Goal: Task Accomplishment & Management: Manage account settings

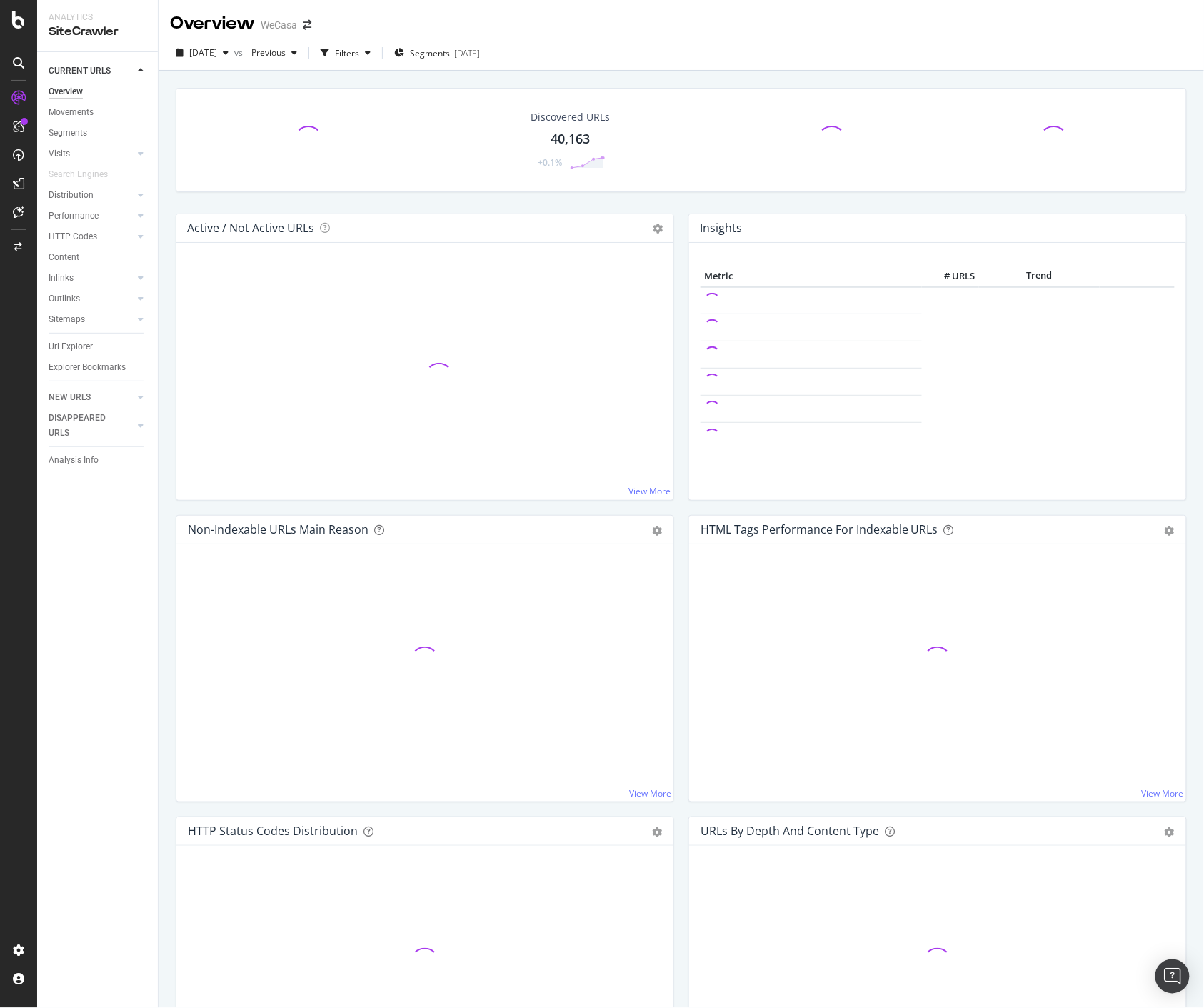
click at [580, 74] on div "Discovered URLs 40,163 +0.1% Active / Not Active URLs Chart (by Value) Chart (b…" at bounding box center [681, 575] width 1046 height 1008
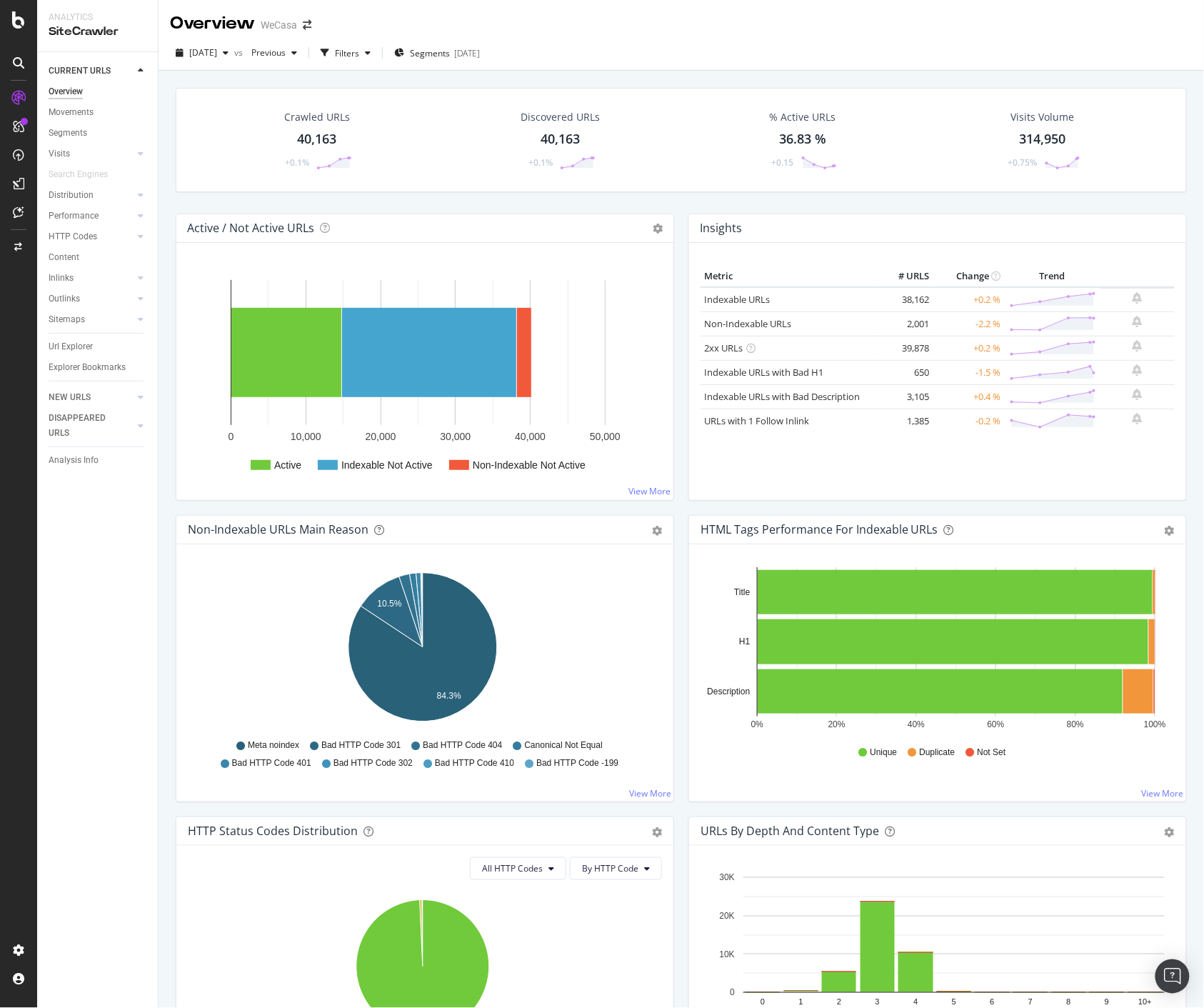
click at [67, 572] on div "CURRENT URLS Overview Movements Segments Visits Analysis Orphan URLs Search Eng…" at bounding box center [97, 530] width 121 height 956
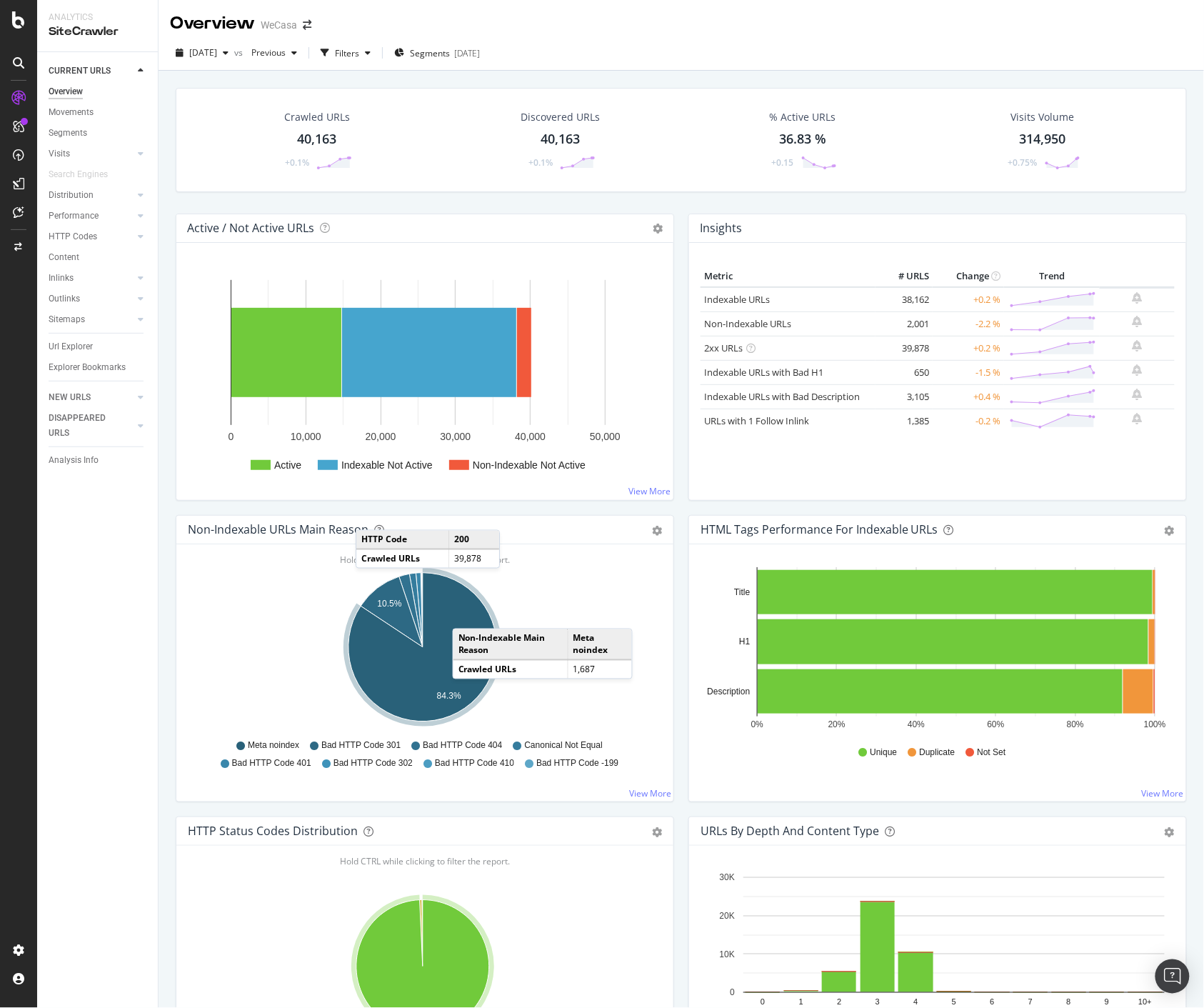
drag, startPoint x: 427, startPoint y: 583, endPoint x: 467, endPoint y: 615, distance: 51.2
click at [467, 615] on icon "A chart." at bounding box center [422, 647] width 148 height 148
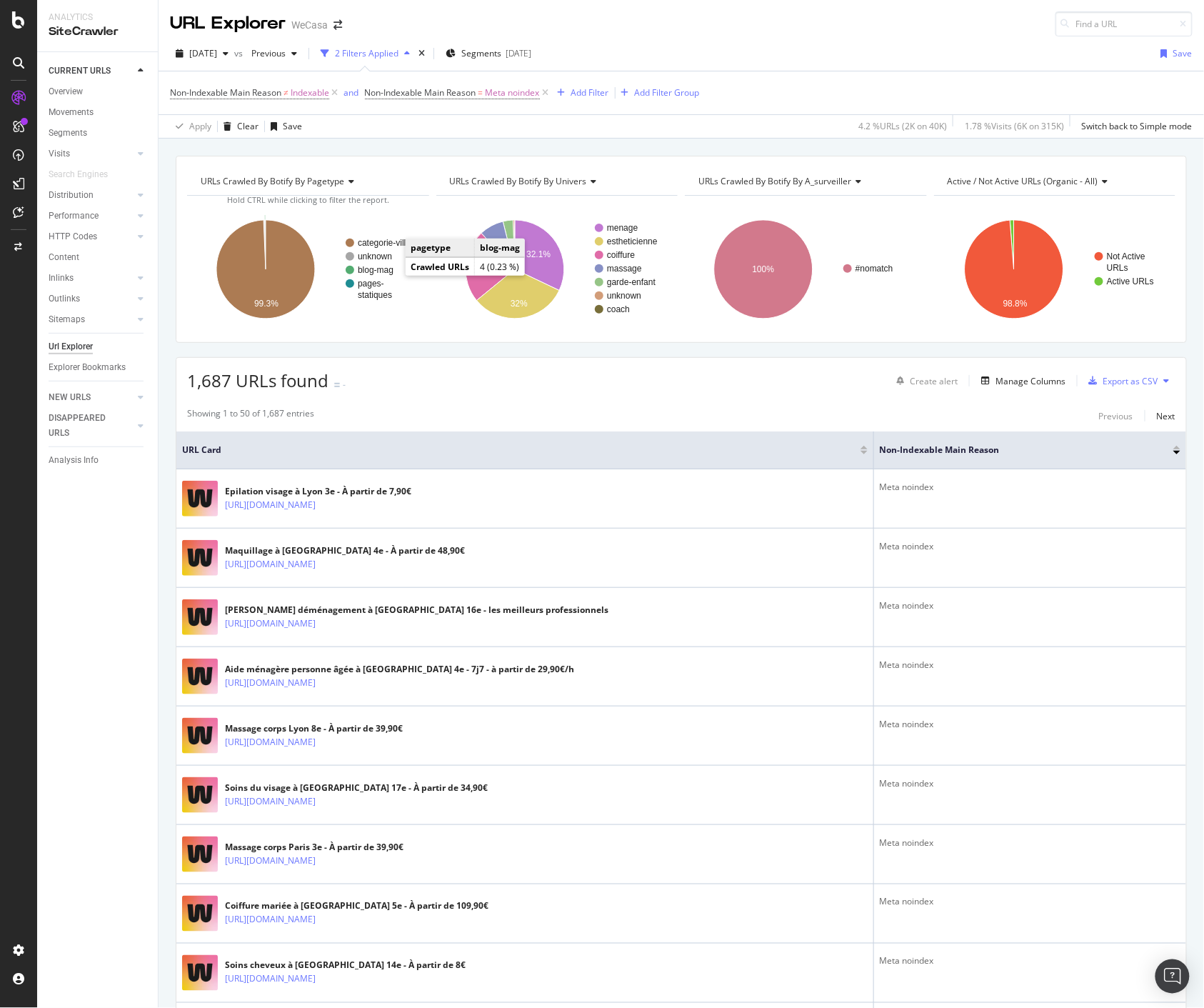
click at [381, 274] on text "blog-mag" at bounding box center [376, 269] width 36 height 10
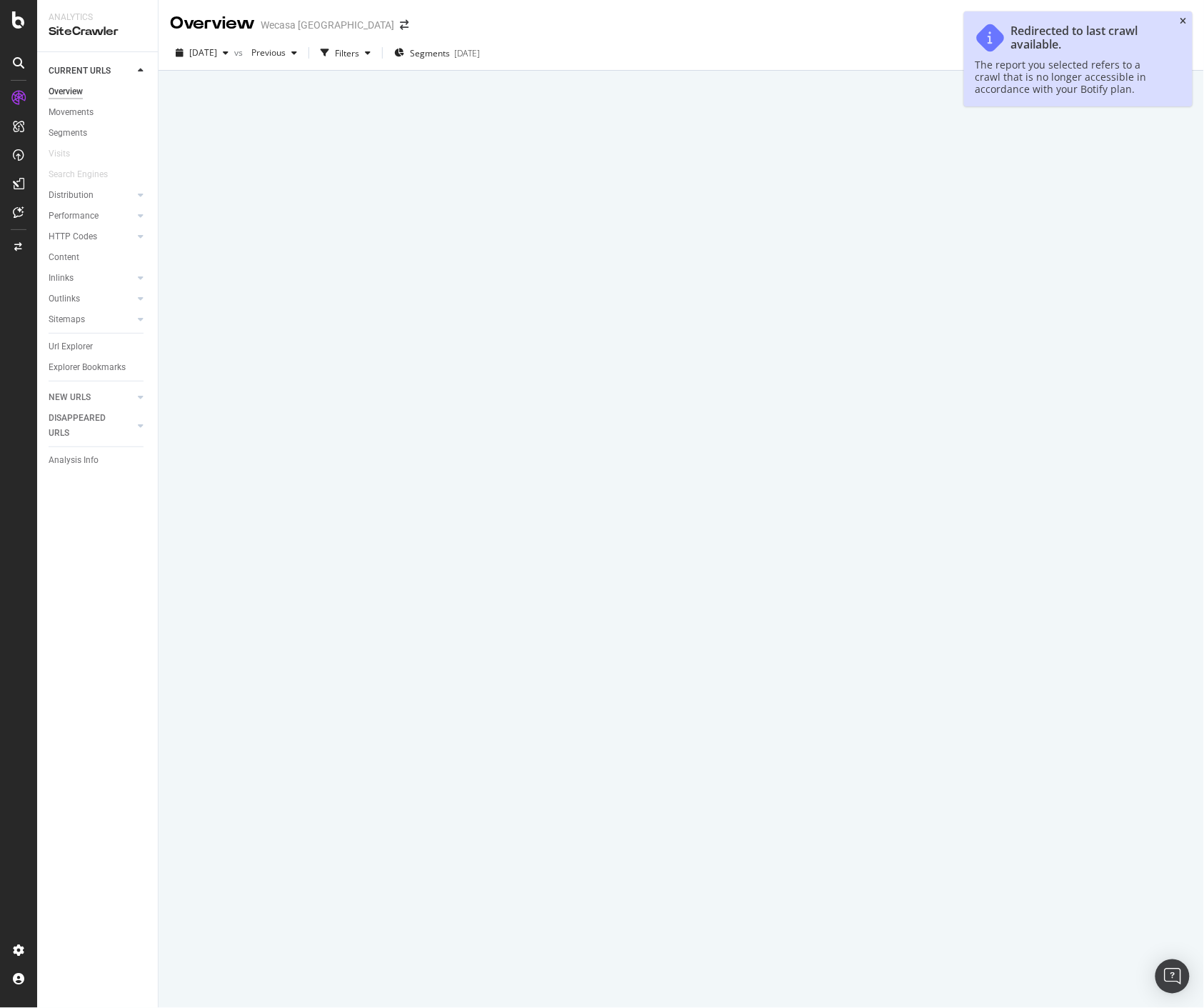
click at [1184, 22] on icon "close toast" at bounding box center [1183, 22] width 6 height 9
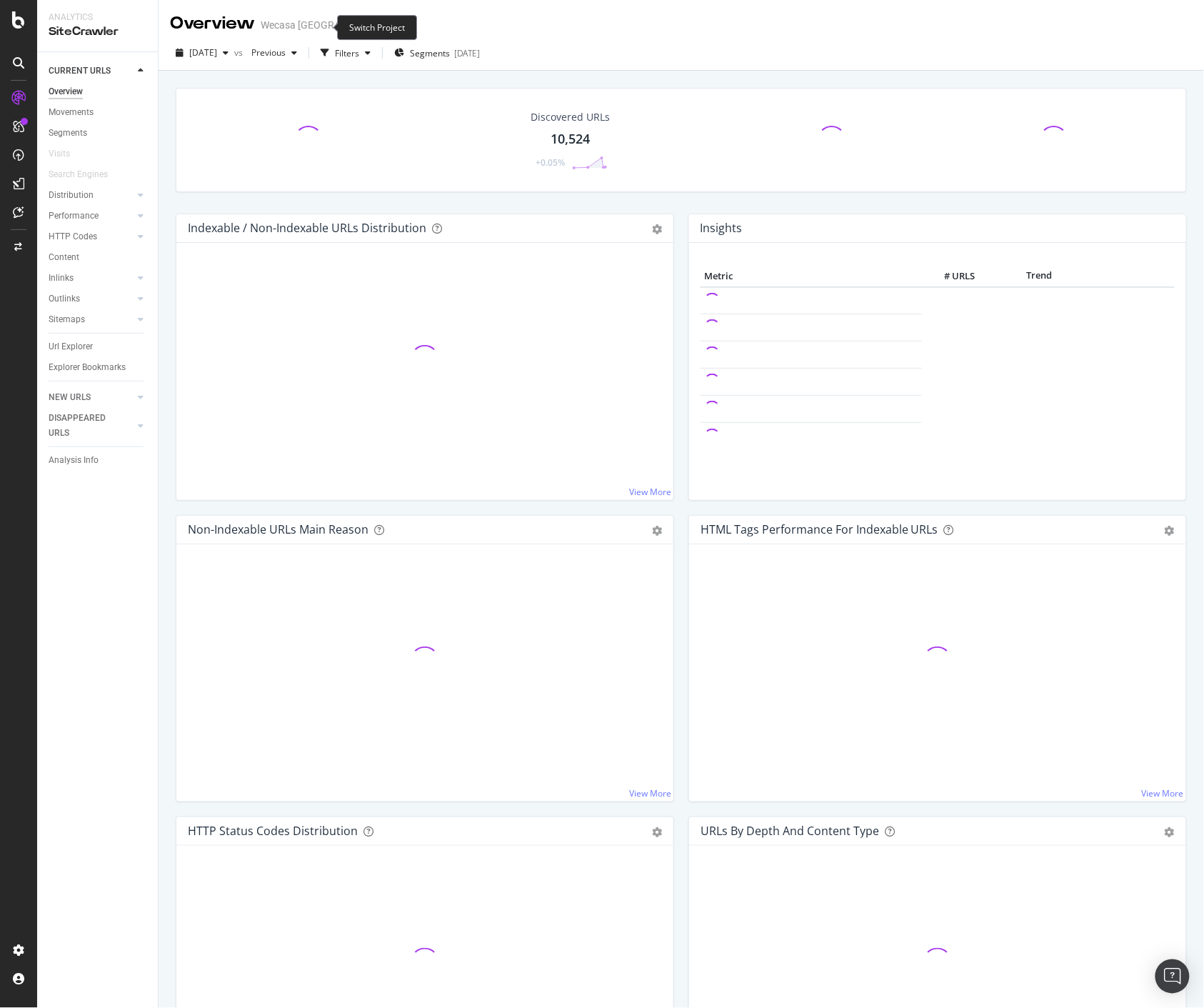
click at [400, 24] on icon "arrow-right-arrow-left" at bounding box center [404, 24] width 9 height 10
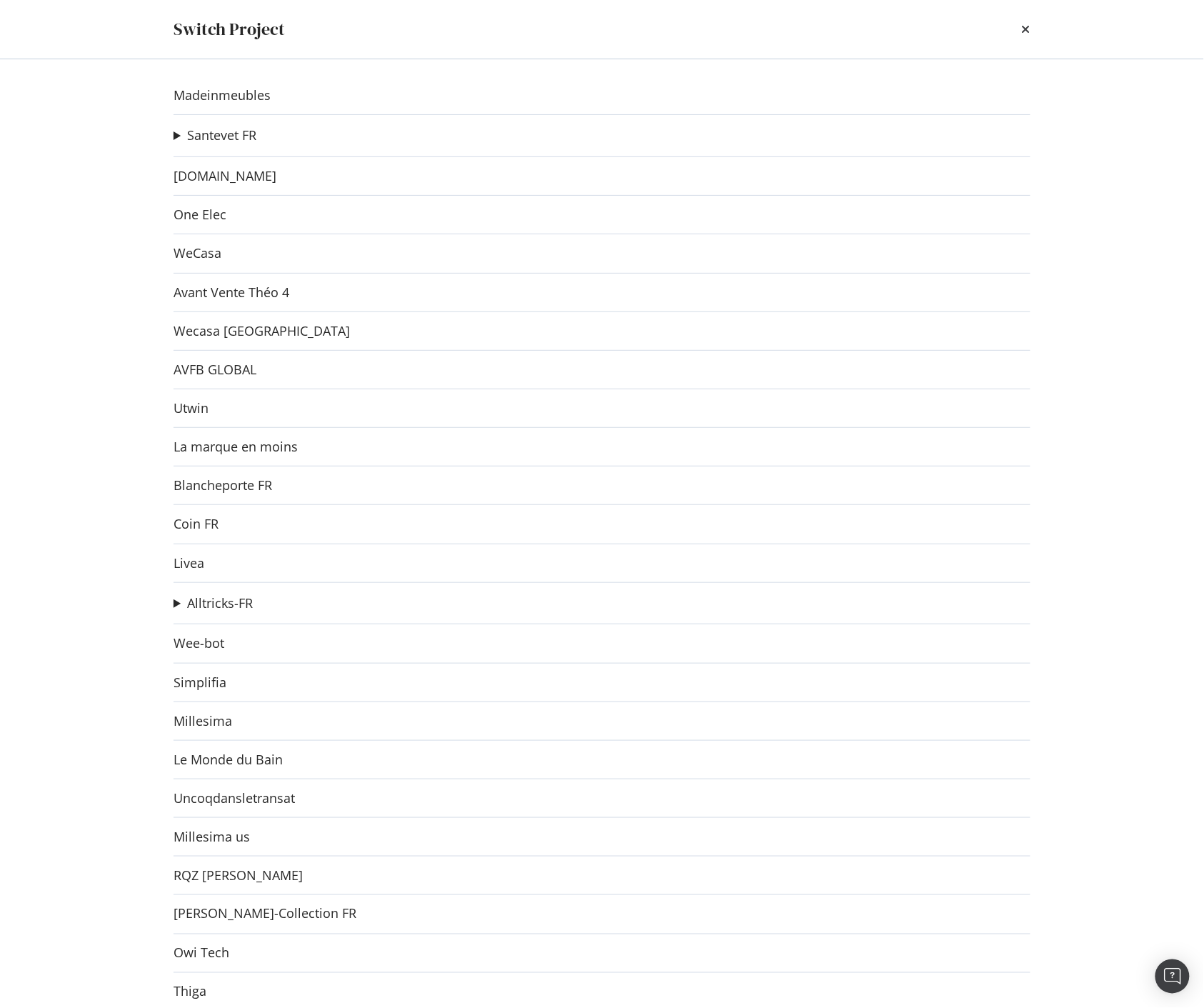
scroll to position [2048, 0]
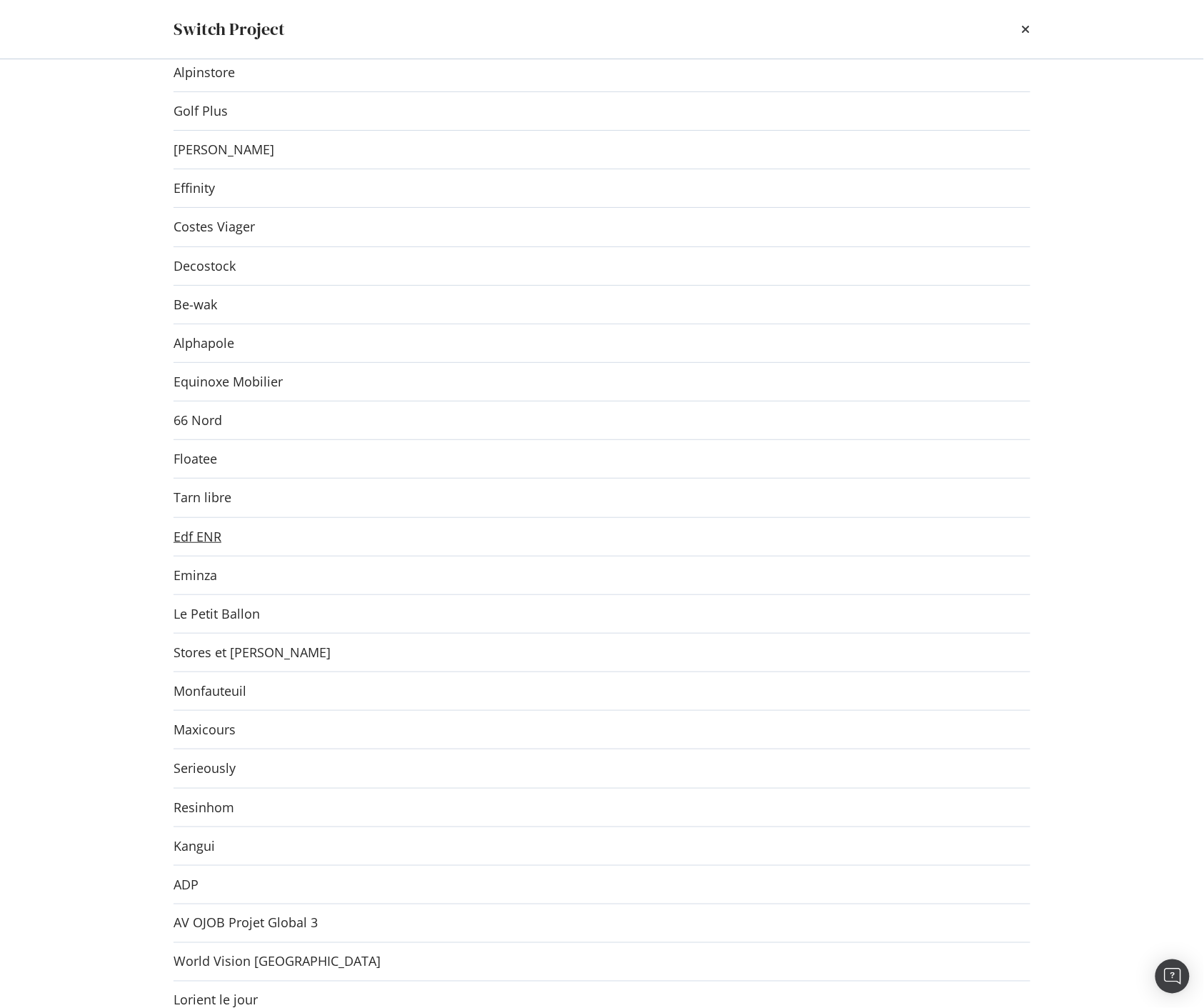
click at [198, 531] on link "Edf ENR" at bounding box center [197, 536] width 48 height 15
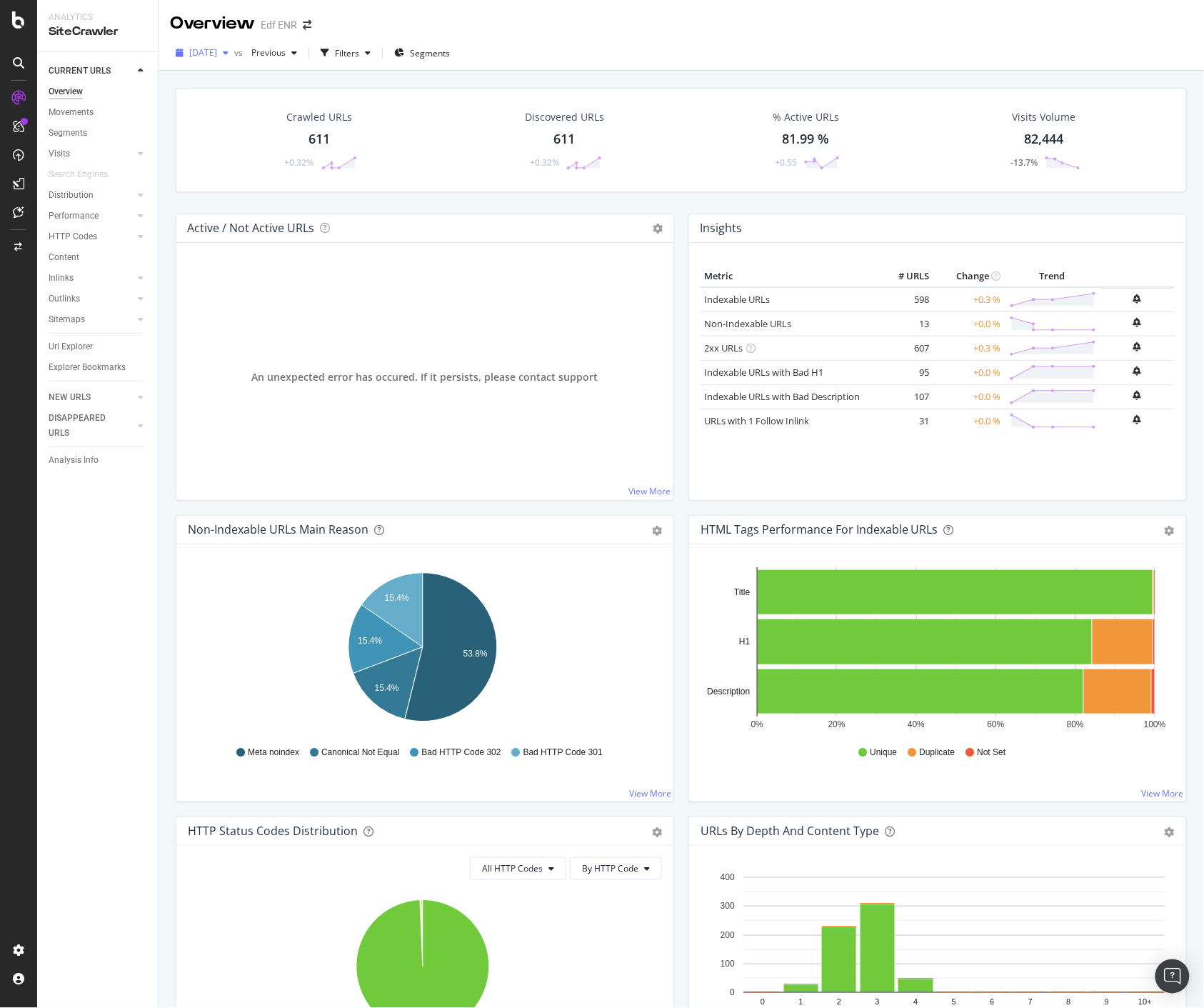
click at [217, 55] on span "[DATE]" at bounding box center [202, 52] width 28 height 12
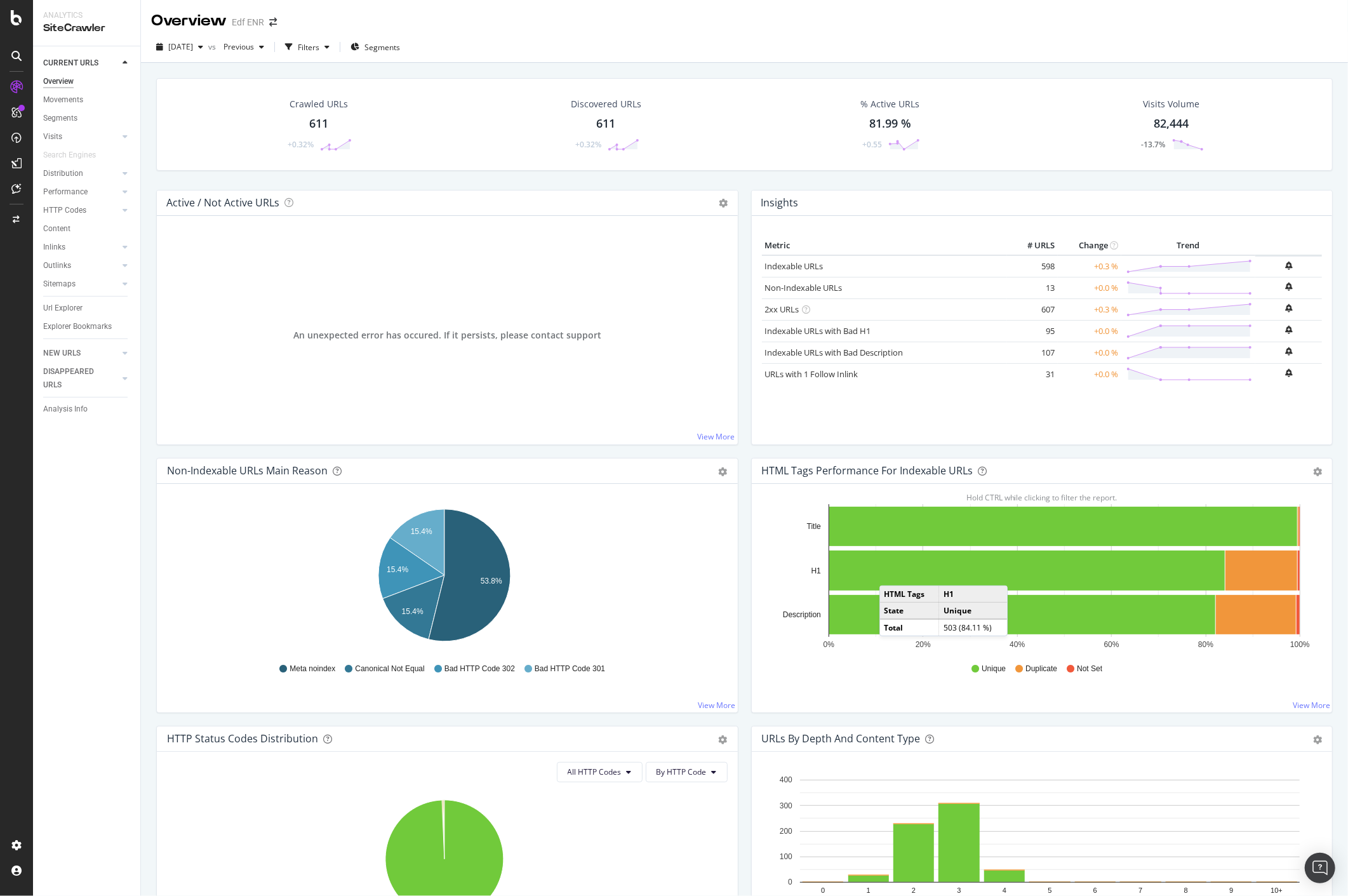
click at [153, 531] on div "Non-Indexable URLs Main Reason Pie Table Export as CSV Add to Custom Report Hol…" at bounding box center [447, 591] width 595 height 268
click at [86, 786] on div "Project settings" at bounding box center [66, 788] width 54 height 10
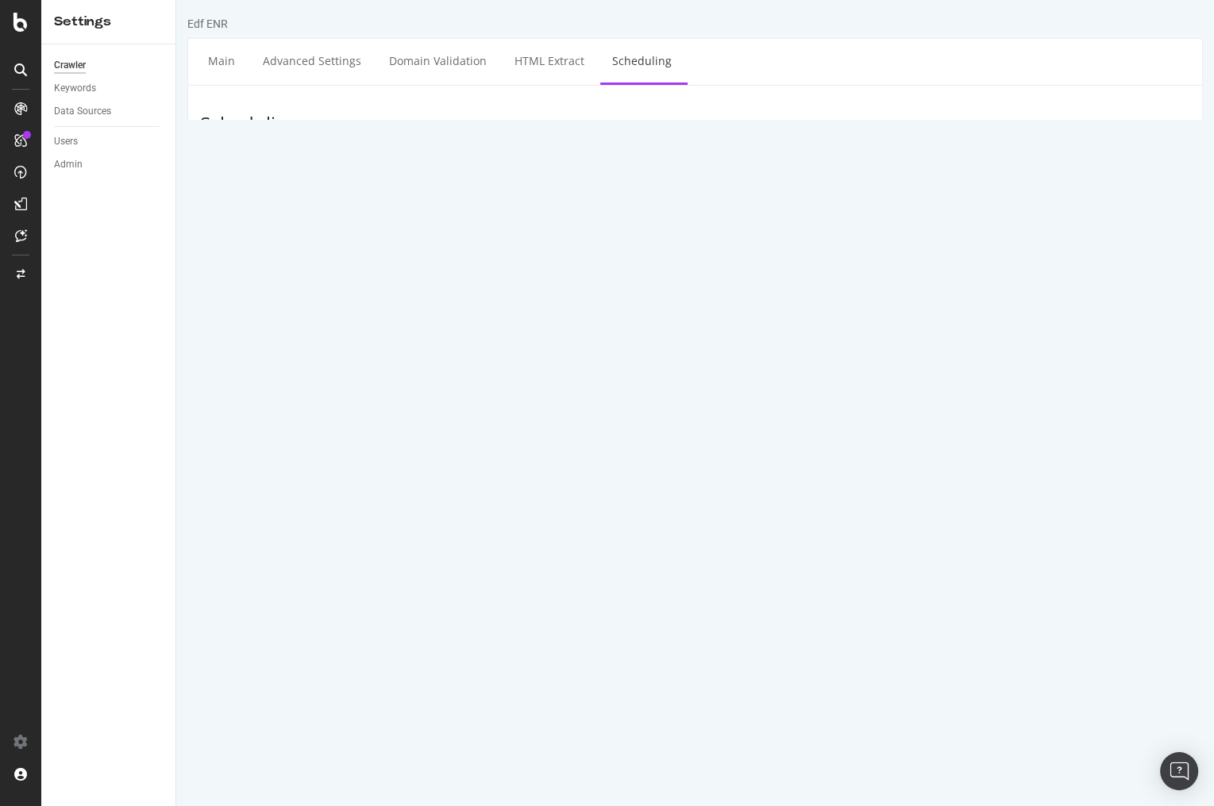
click at [845, 310] on select "00 01 02 03 04 05 06 07 08 09 10 11 12 13 14 15 16 17 18 19 20 21 22 23" at bounding box center [833, 303] width 63 height 27
select select "14"
click at [802, 290] on select "00 01 02 03 04 05 06 07 08 09 10 11 12 13 14 15 16 17 18 19 20 21 22 23" at bounding box center [833, 303] width 63 height 27
click at [635, 355] on button "Save" at bounding box center [633, 361] width 38 height 24
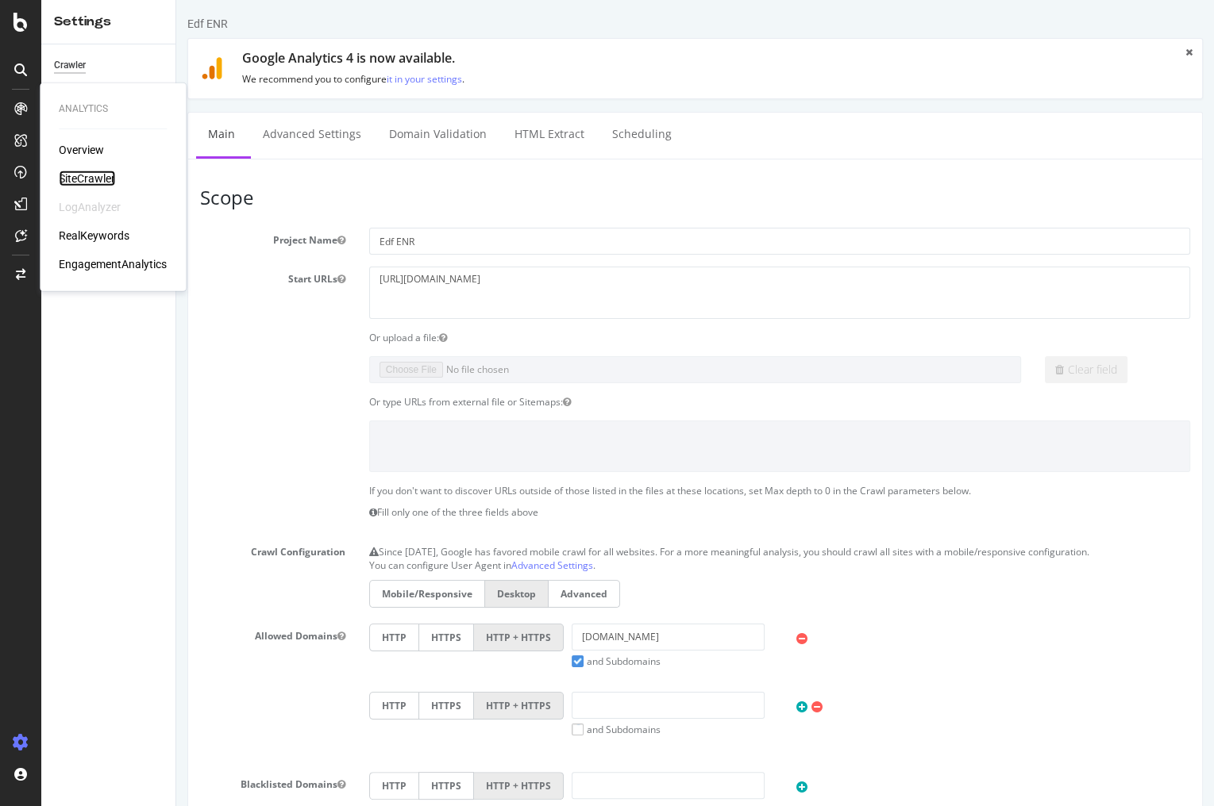
click at [81, 174] on div "SiteCrawler" at bounding box center [87, 179] width 56 height 16
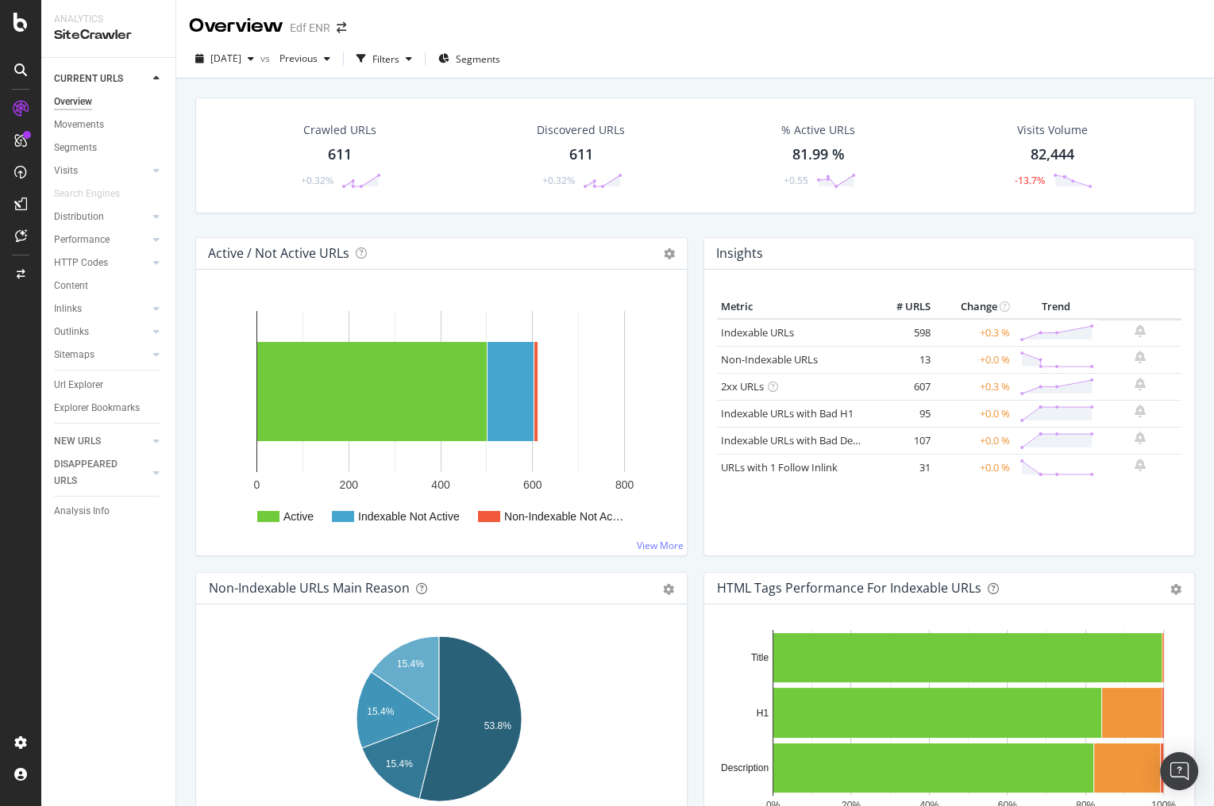
click at [153, 610] on div "CURRENT URLS Overview Movements Segments Visits Analysis Orphan URLs Search Eng…" at bounding box center [108, 432] width 134 height 748
